Goal: Navigation & Orientation: Find specific page/section

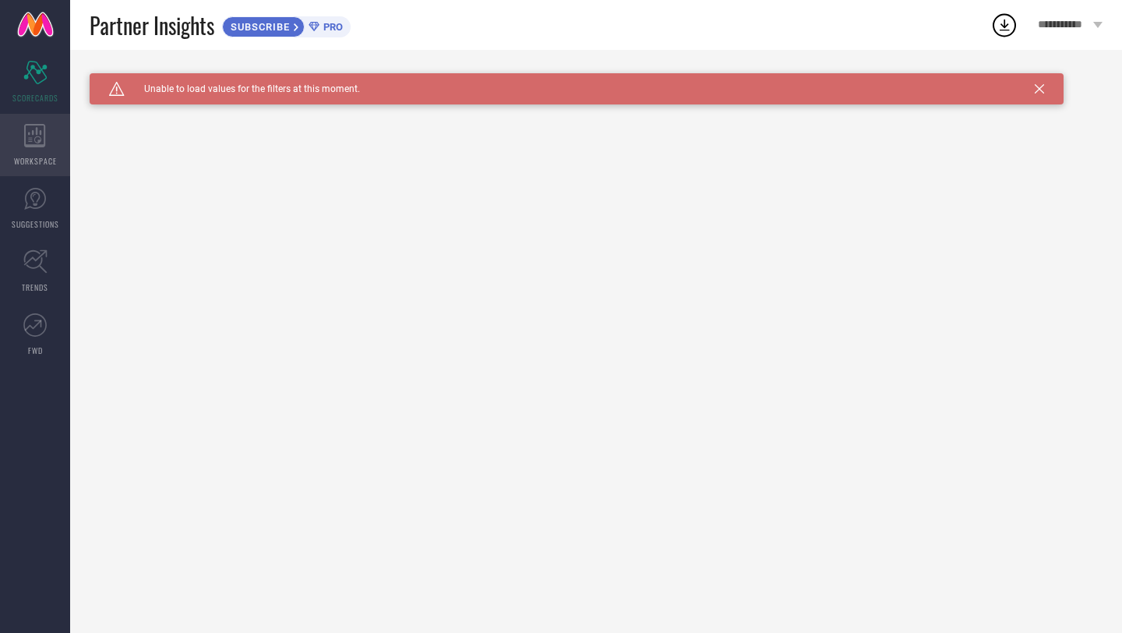
click at [9, 141] on div "WORKSPACE" at bounding box center [35, 145] width 70 height 62
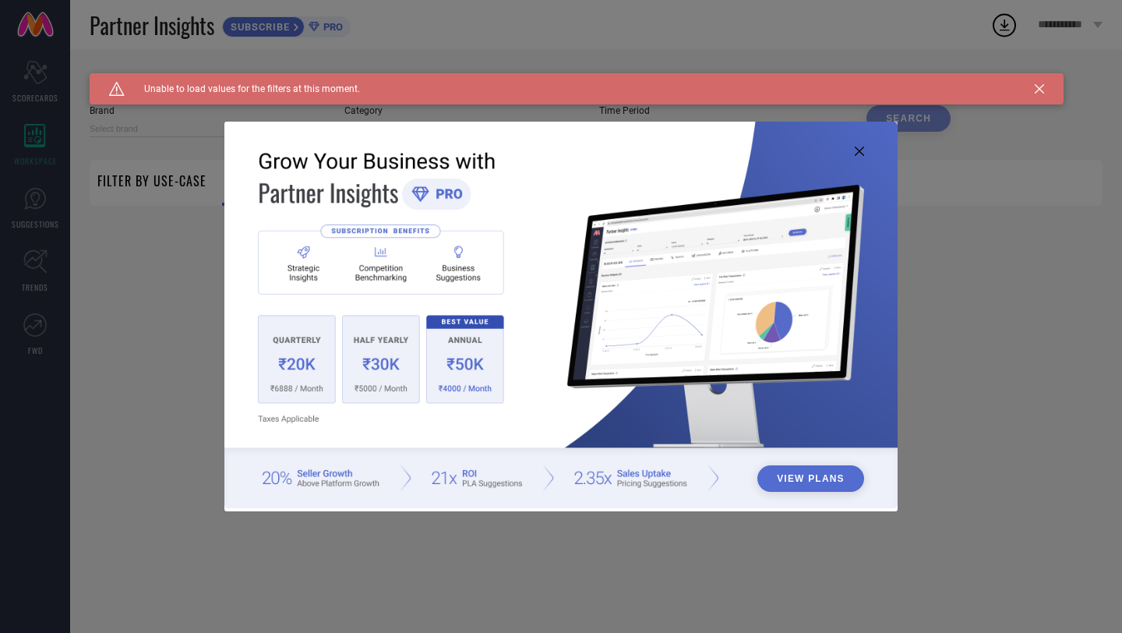
type input "1 STOP FASHION"
type input "All"
click at [860, 138] on img at bounding box center [560, 315] width 673 height 387
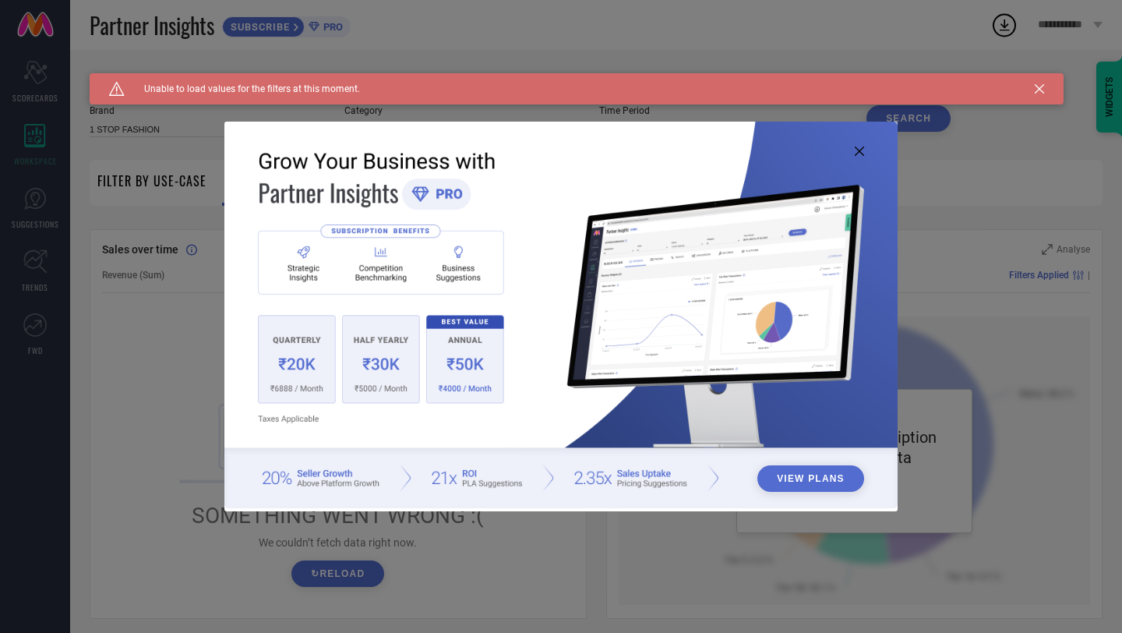
click at [860, 152] on icon at bounding box center [859, 151] width 9 height 9
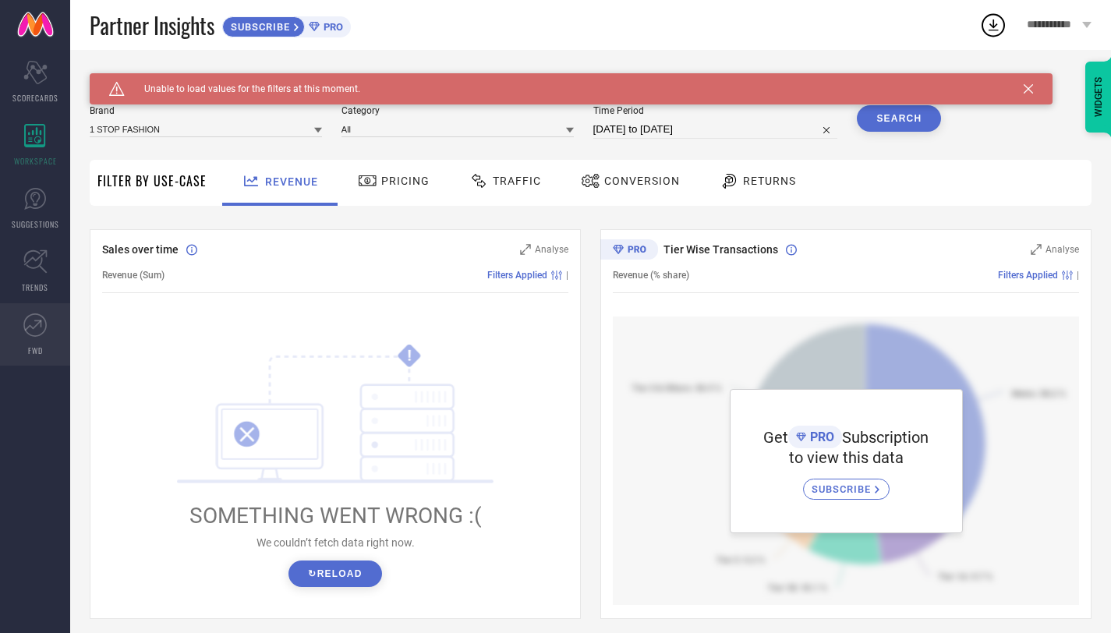
click at [43, 316] on icon at bounding box center [34, 324] width 23 height 23
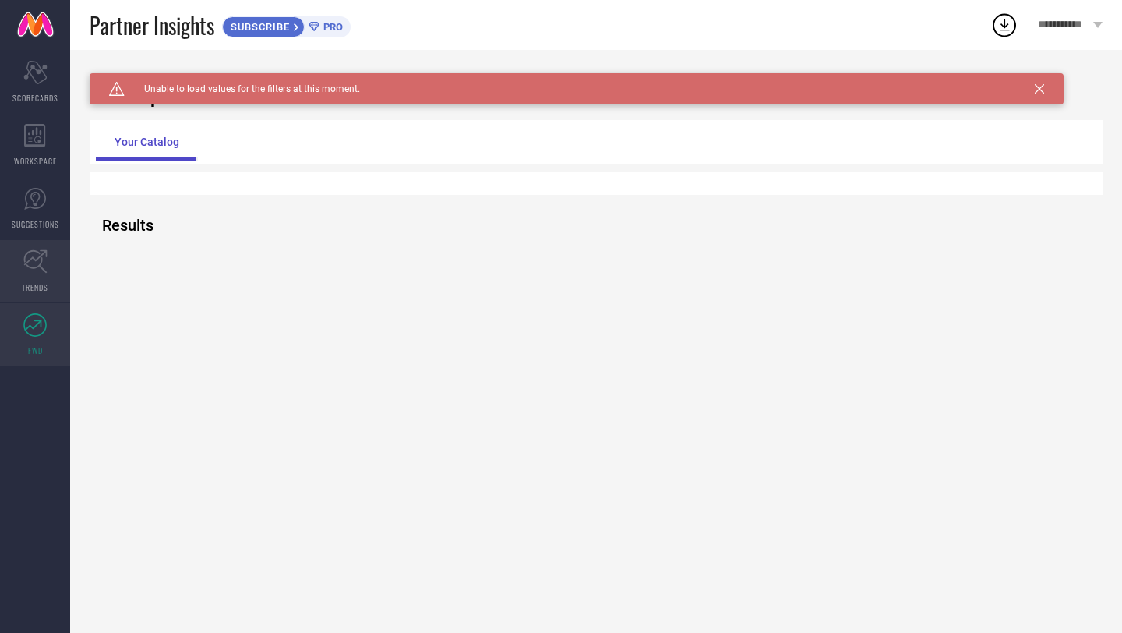
click at [42, 281] on span "TRENDS" at bounding box center [35, 287] width 26 height 12
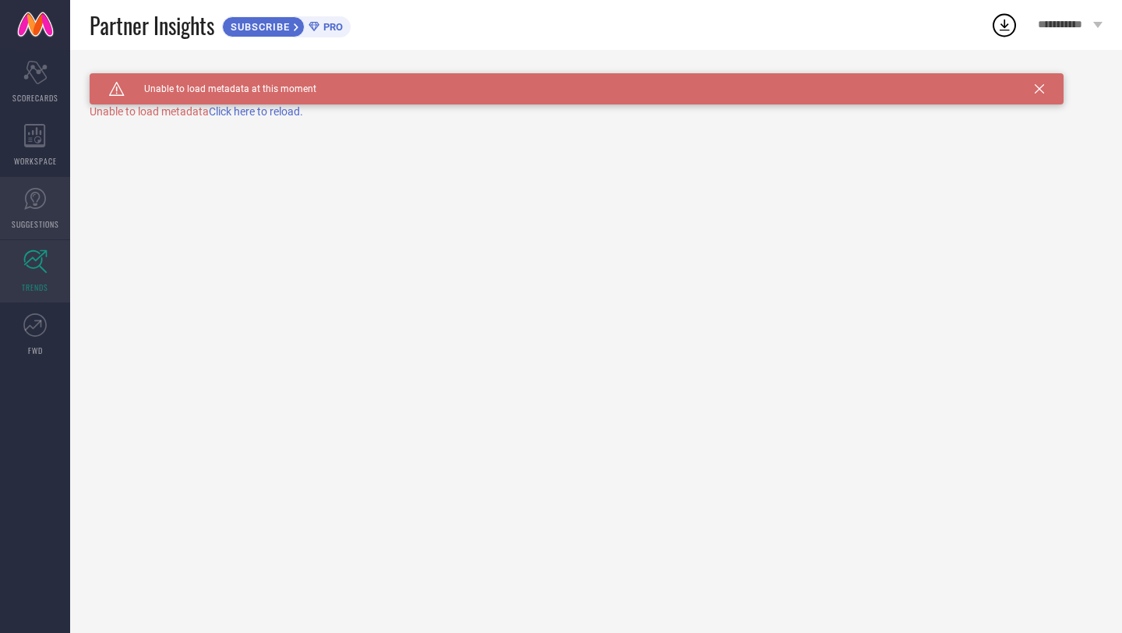
click at [35, 229] on span "SUGGESTIONS" at bounding box center [36, 224] width 48 height 12
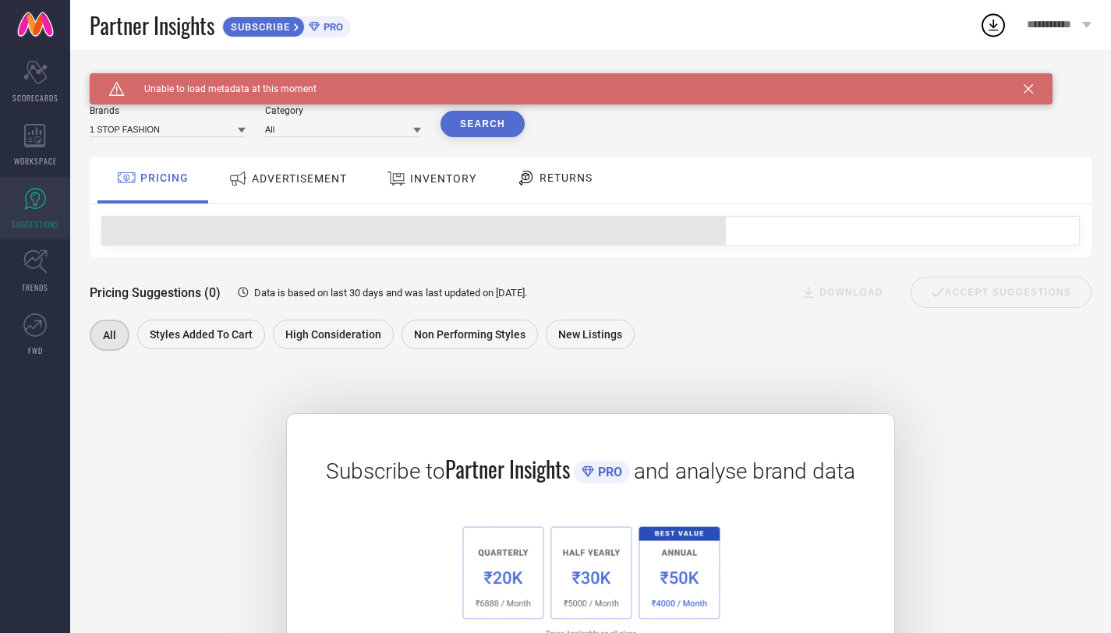
click at [1012, 16] on div "**********" at bounding box center [1059, 25] width 104 height 50
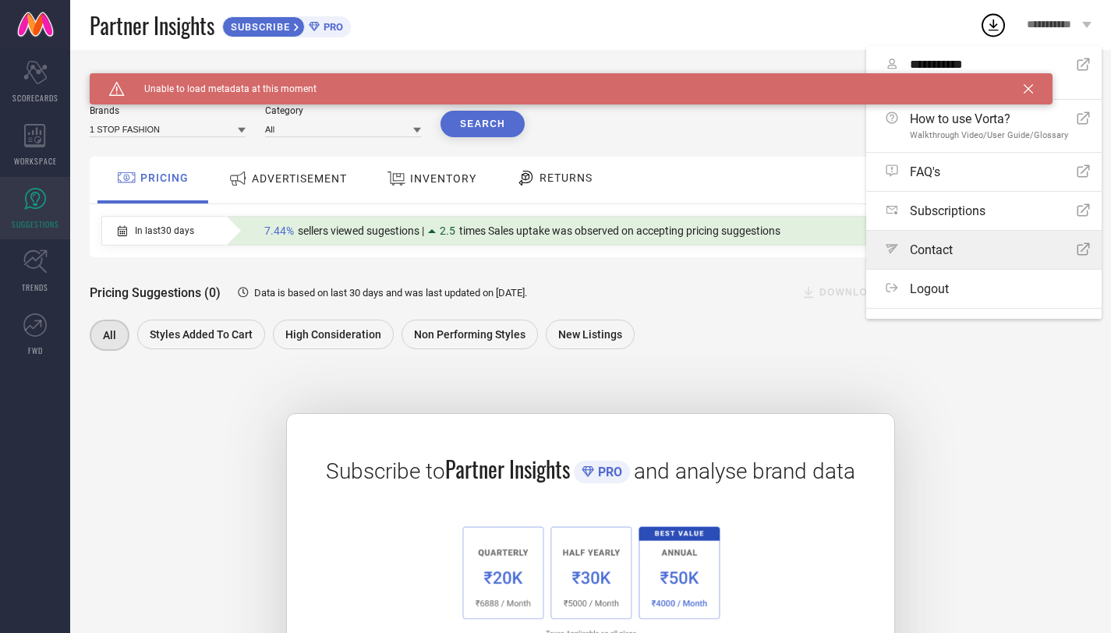
click at [1037, 257] on link "Path Contact Open Icon" at bounding box center [983, 250] width 235 height 38
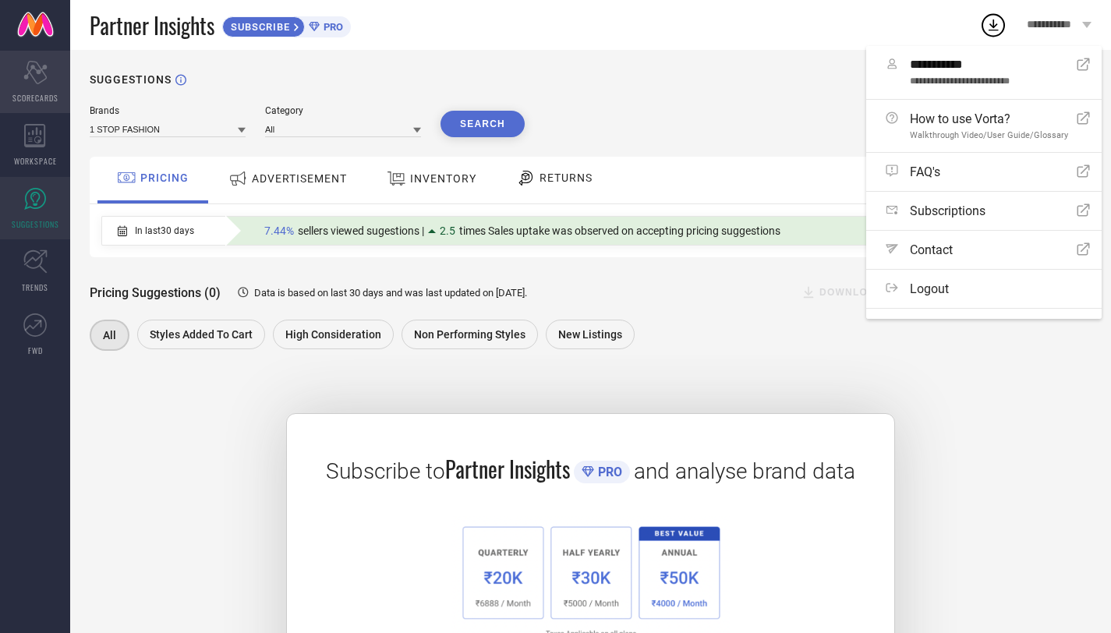
click at [34, 83] on div "Scorecard SCORECARDS" at bounding box center [35, 82] width 70 height 62
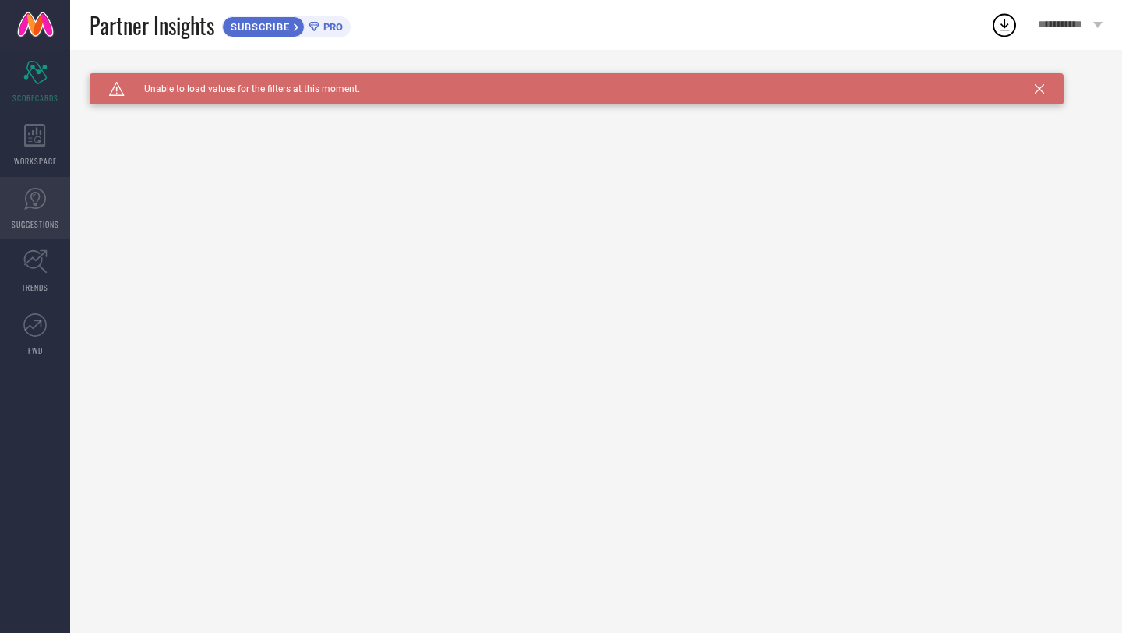
click at [46, 213] on link "SUGGESTIONS" at bounding box center [35, 208] width 70 height 62
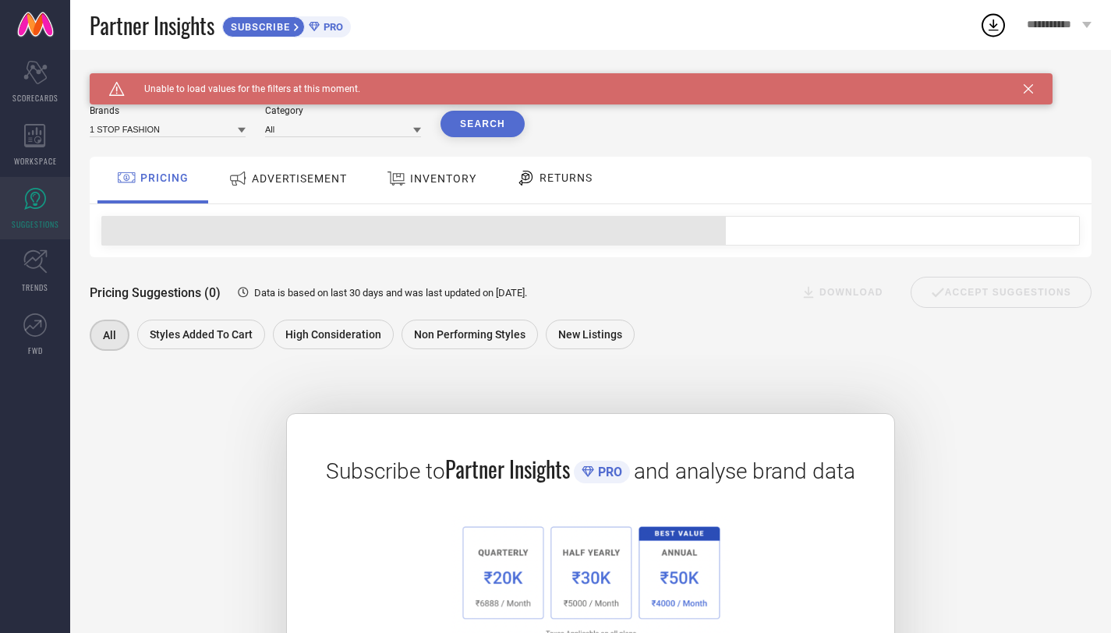
click at [235, 193] on div "ADVERTISEMENT" at bounding box center [287, 178] width 126 height 28
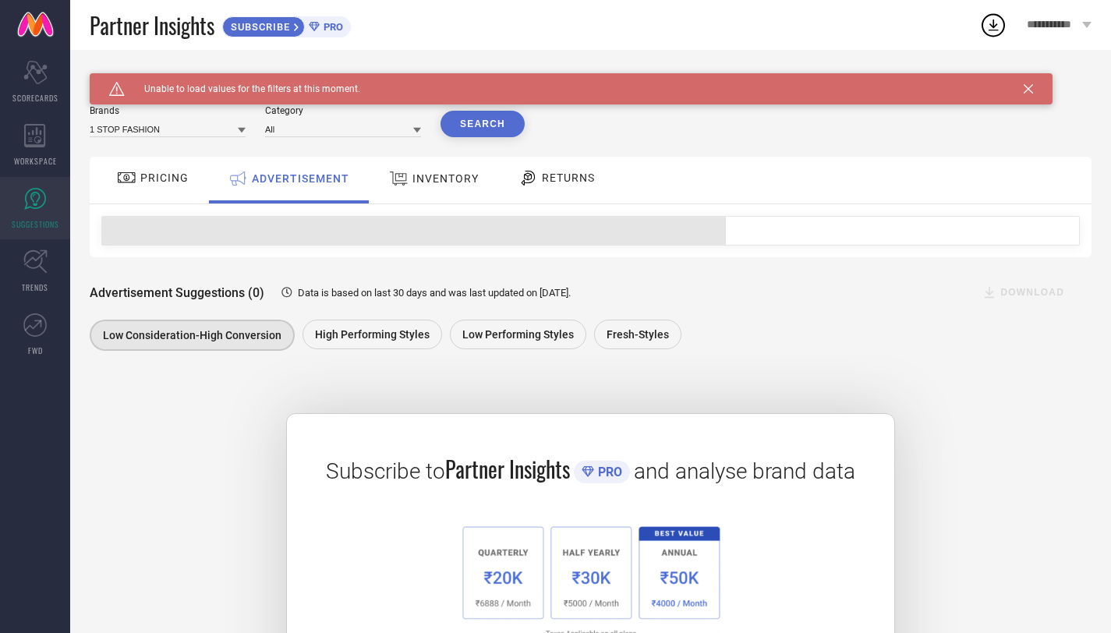
click at [413, 201] on div "INVENTORY" at bounding box center [433, 180] width 129 height 47
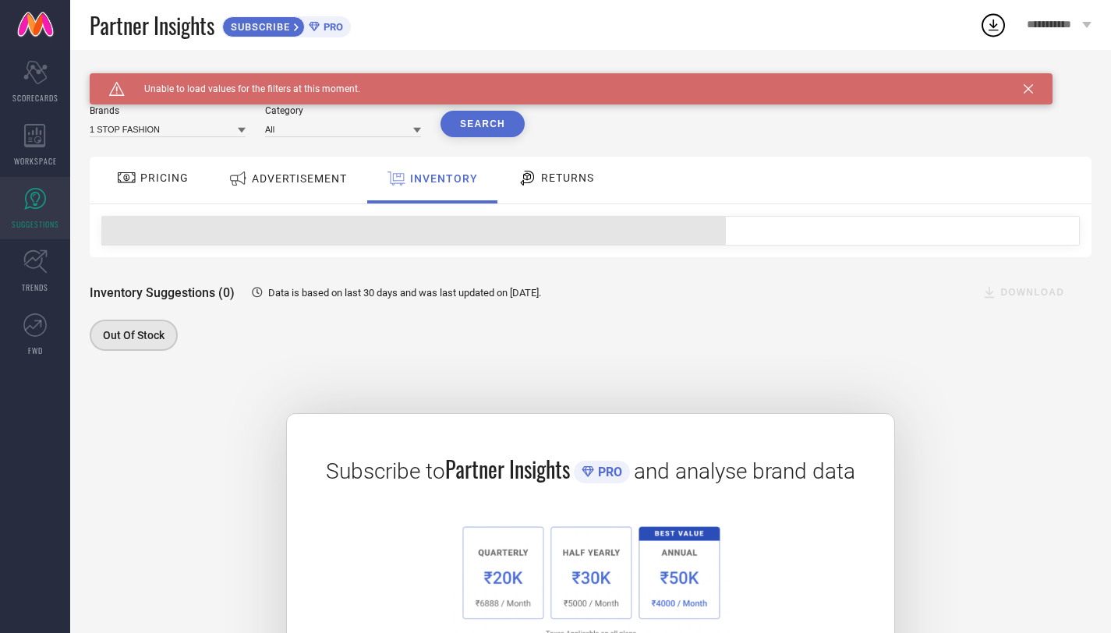
click at [565, 201] on div "RETURNS" at bounding box center [555, 180] width 115 height 47
